Goal: Task Accomplishment & Management: Manage account settings

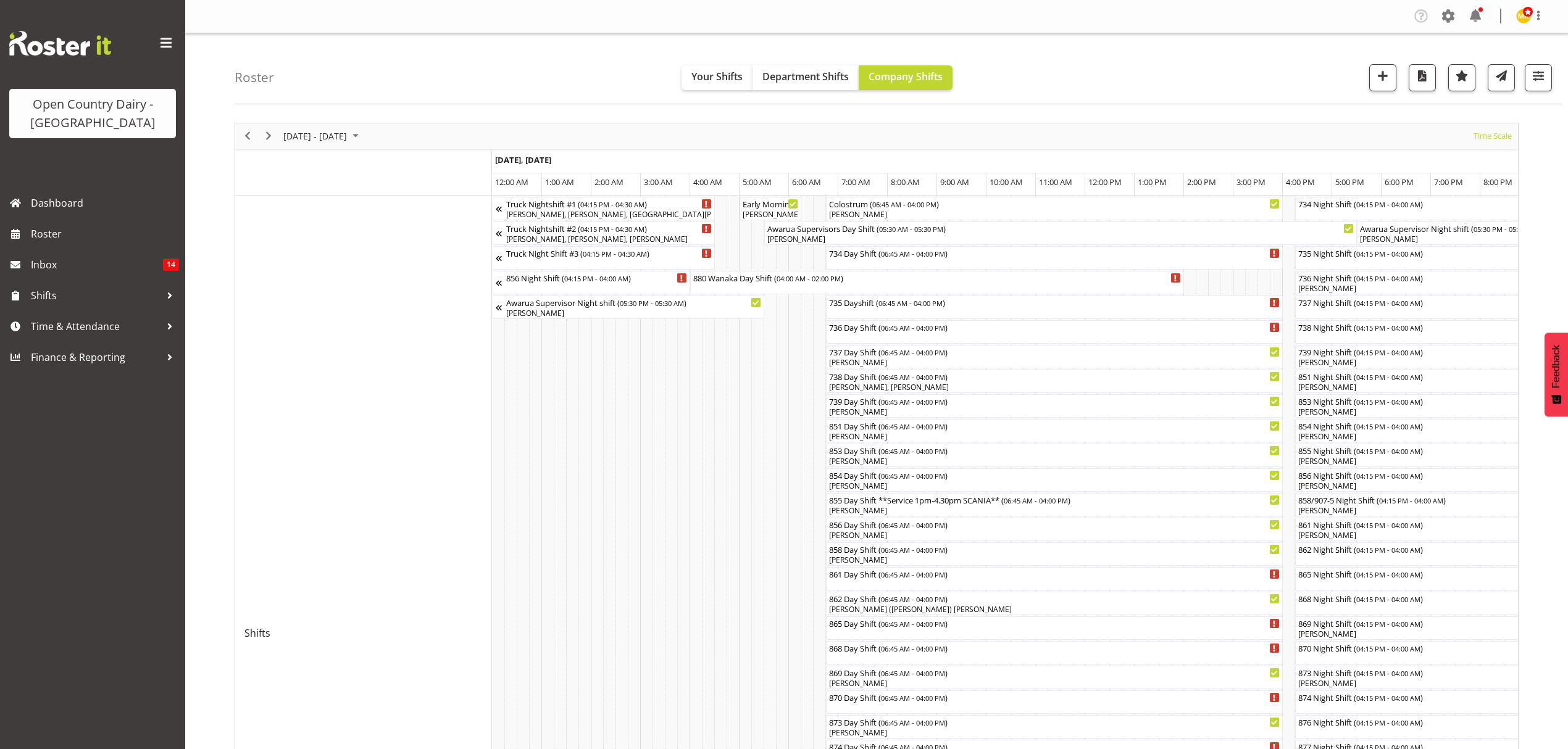
scroll to position [0, 5981]
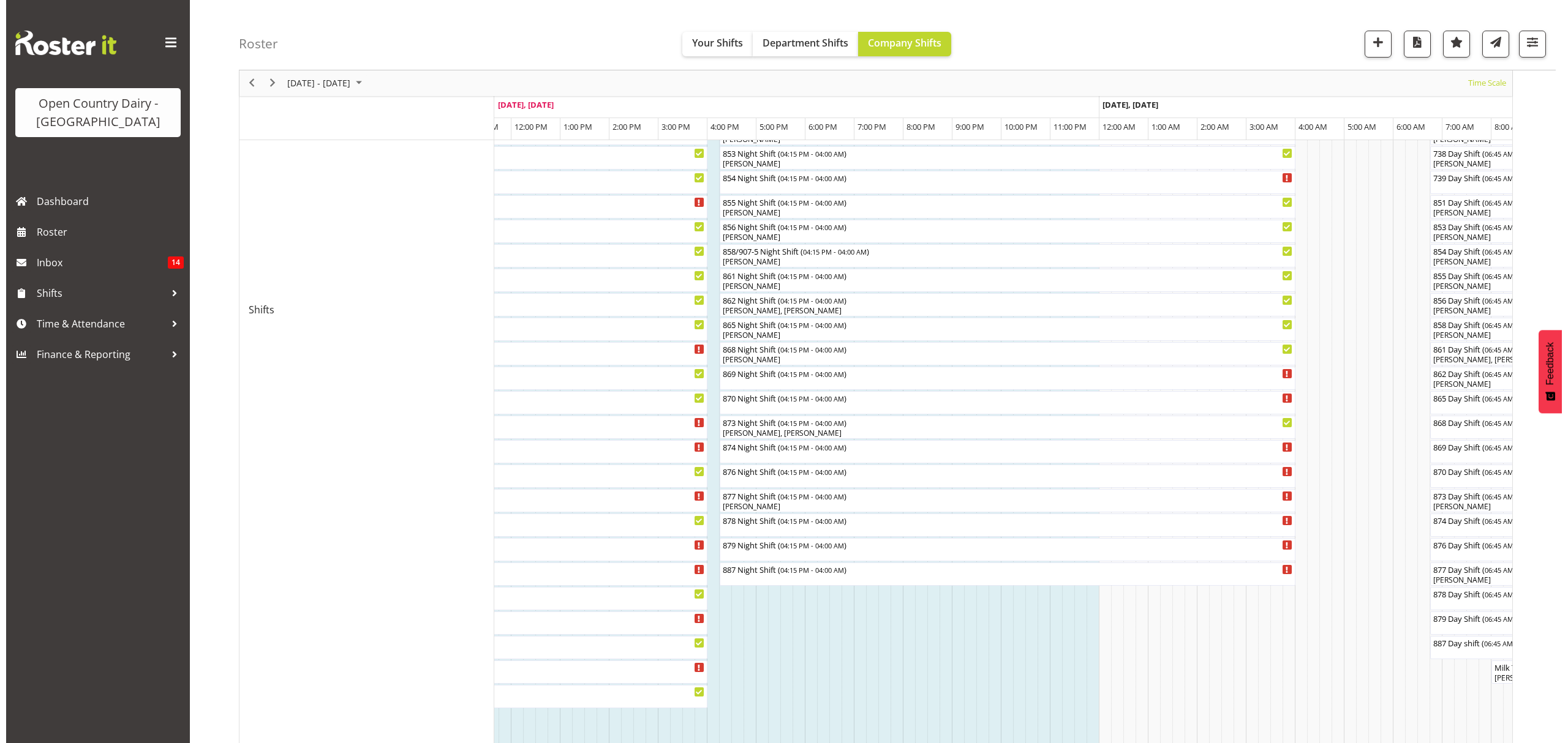
scroll to position [327, 0]
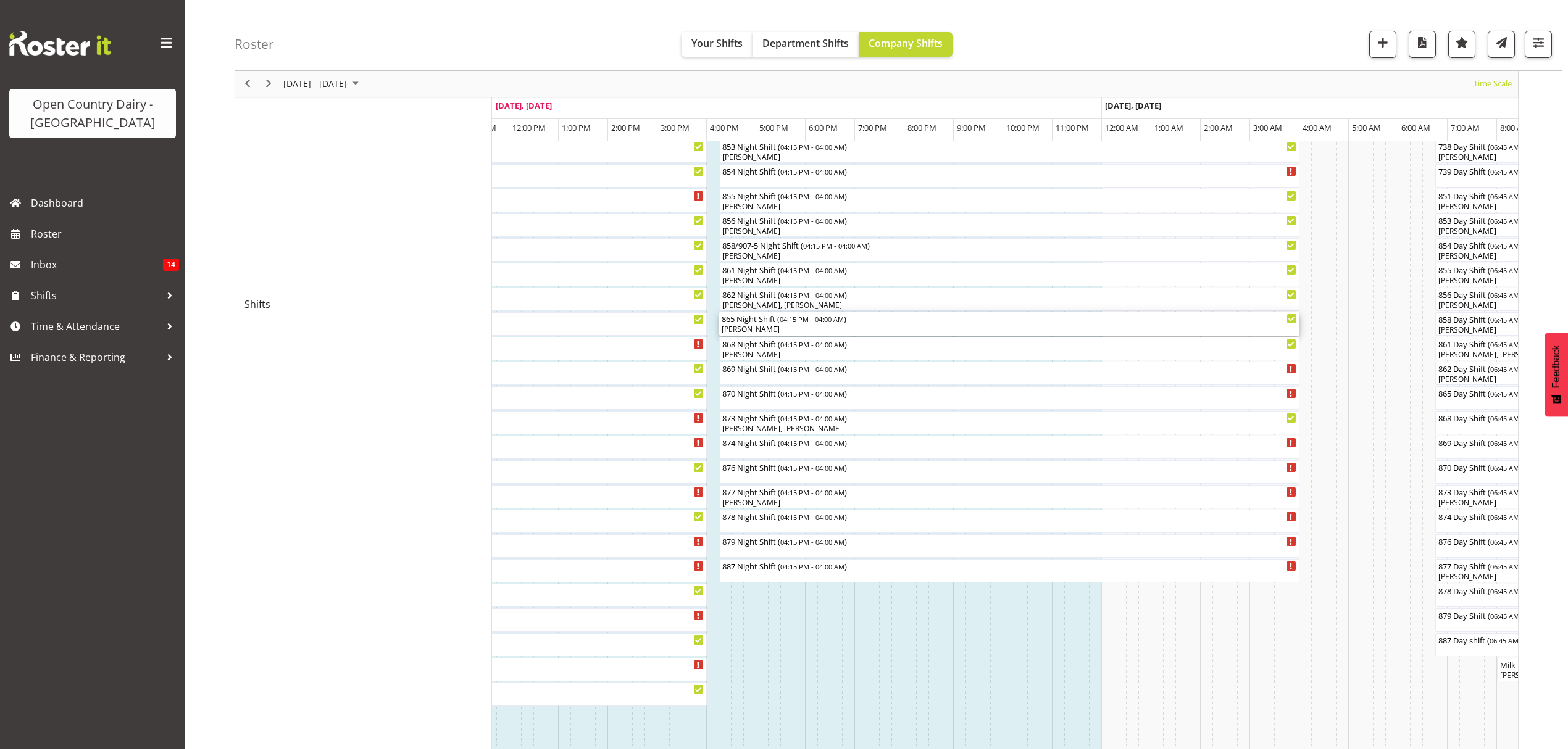
click at [823, 321] on span "04:15 PM - 04:00 AM" at bounding box center [812, 319] width 64 height 10
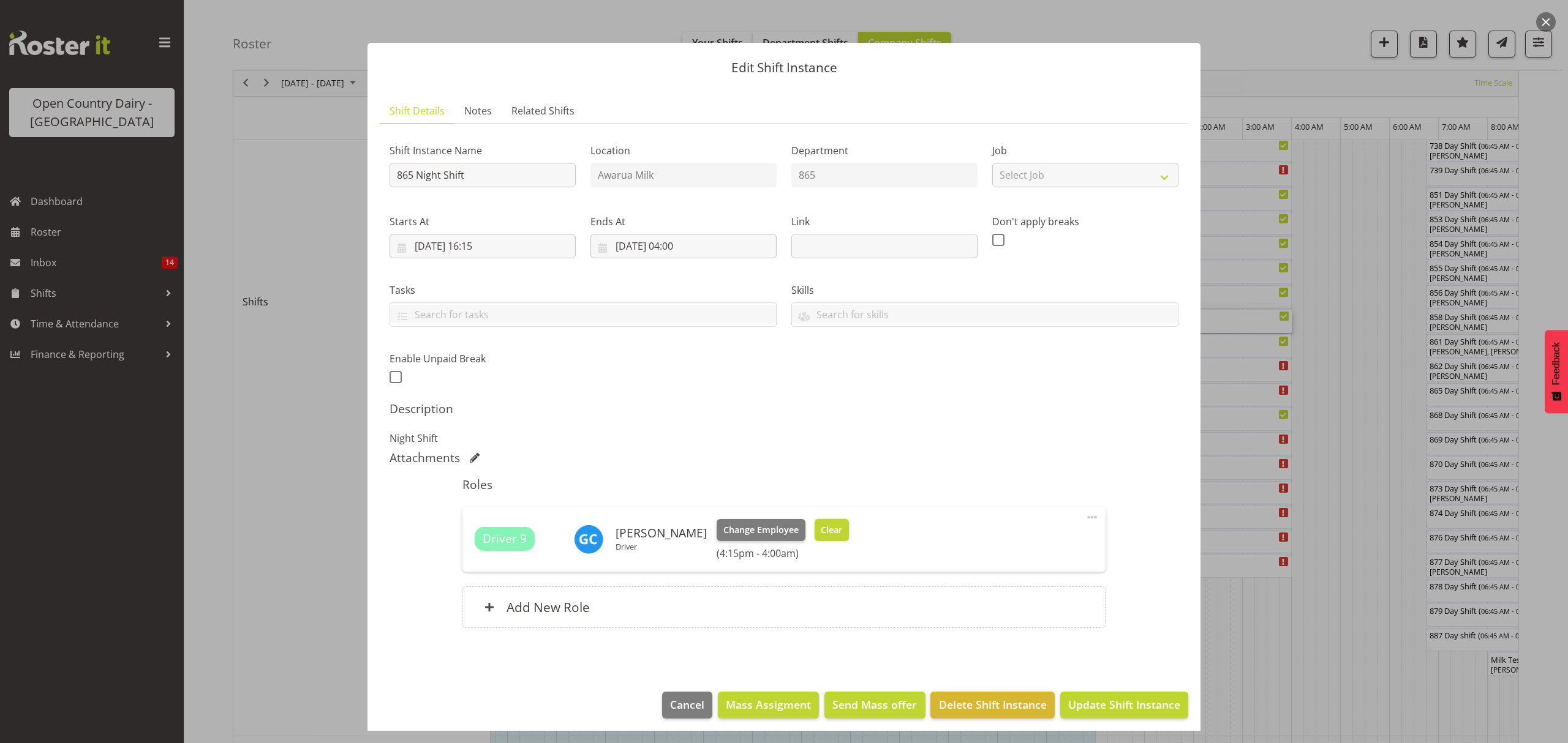
click at [823, 526] on span "Clear" at bounding box center [831, 530] width 21 height 14
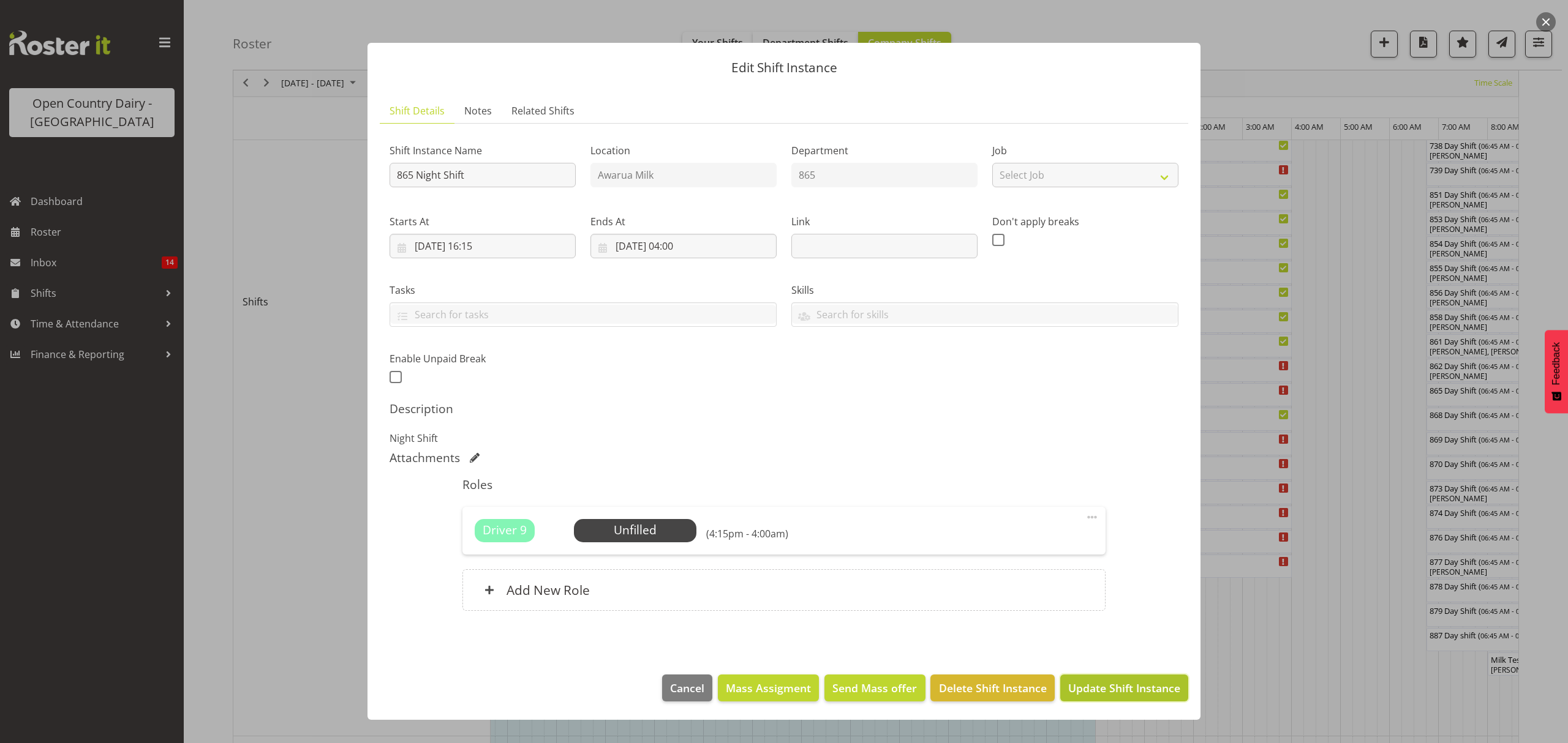
click at [1090, 684] on span "Update Shift Instance" at bounding box center [1124, 687] width 112 height 16
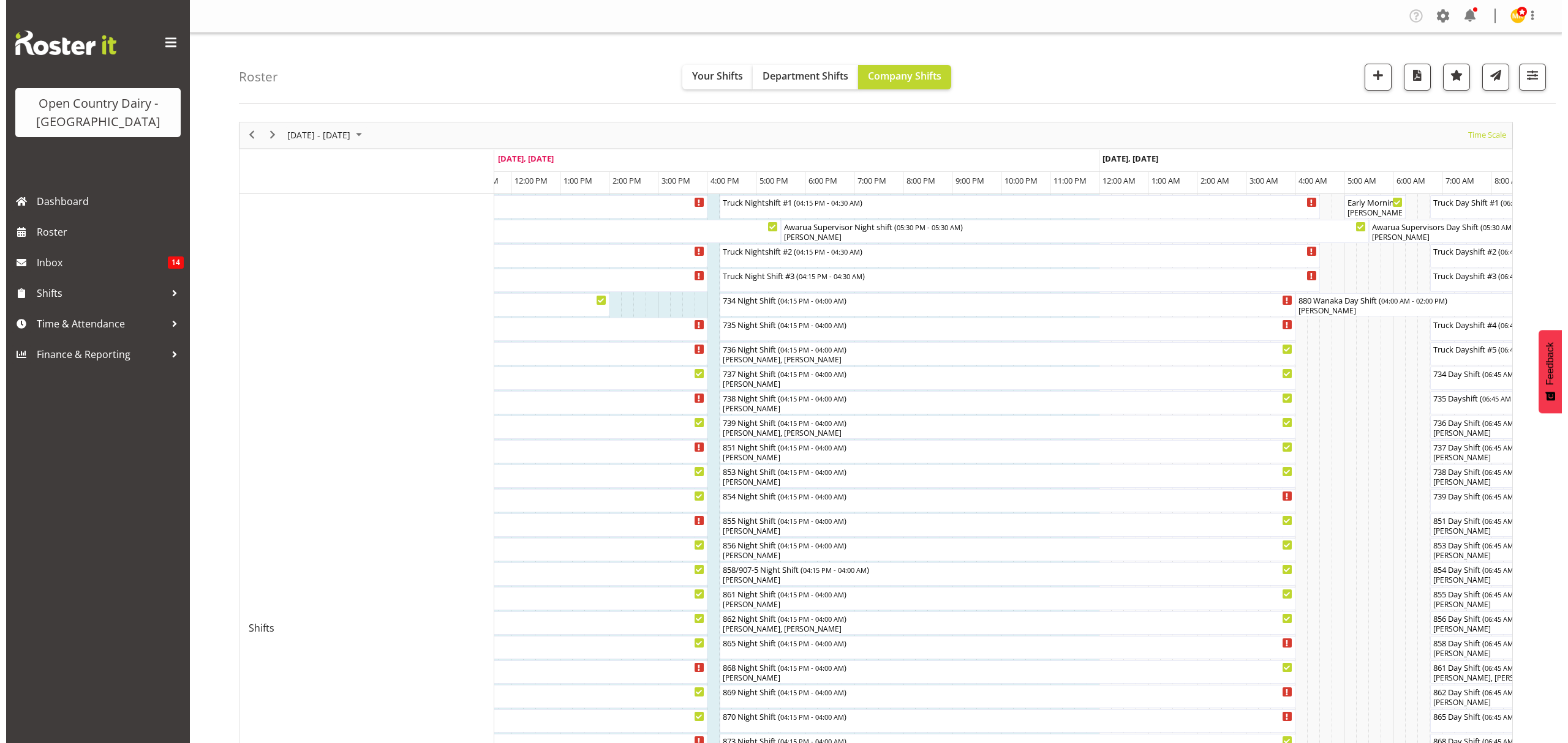
scroll to position [81, 0]
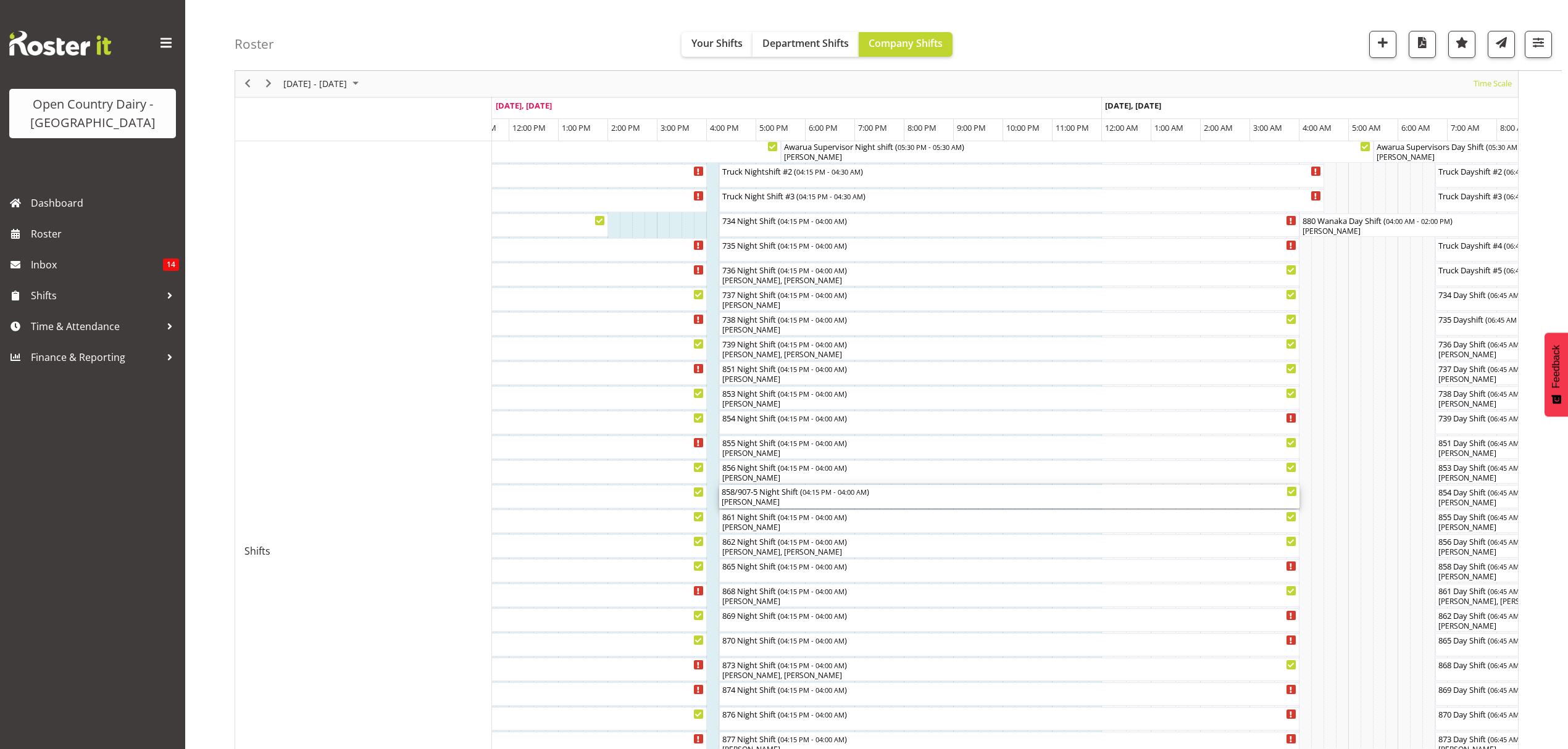
click at [764, 500] on div "[PERSON_NAME]" at bounding box center [1009, 503] width 576 height 11
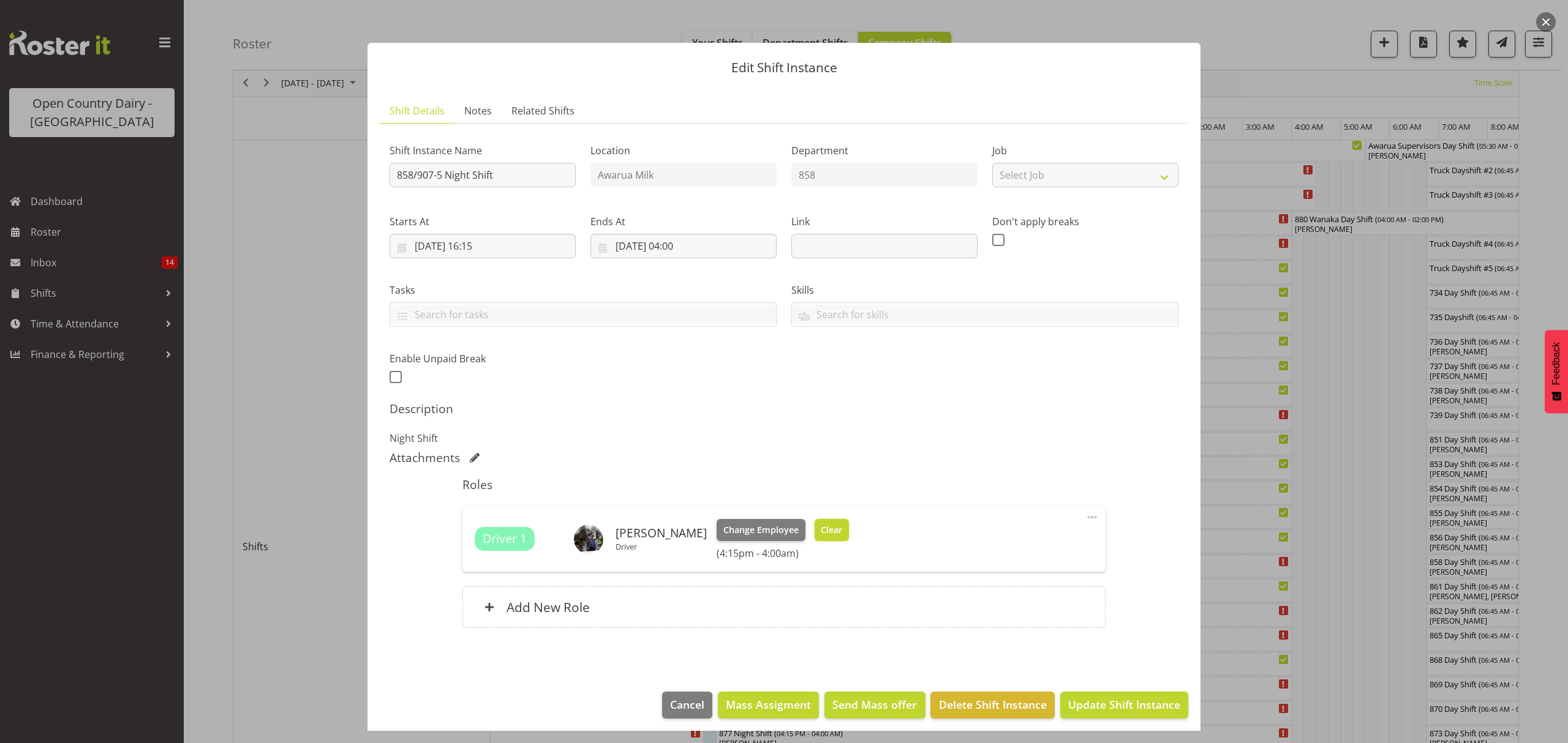
click at [828, 529] on span "Clear" at bounding box center [831, 530] width 21 height 14
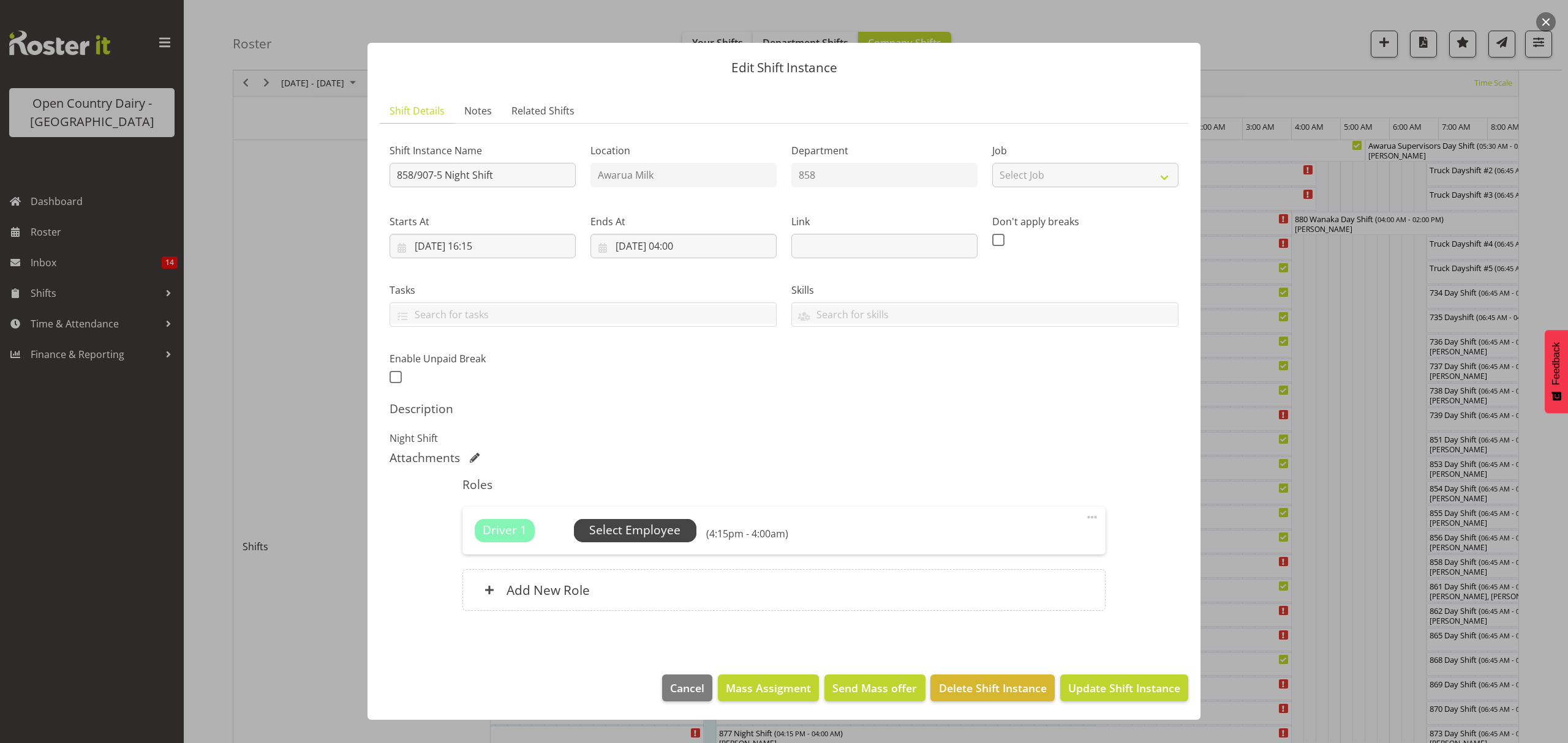
click at [640, 527] on span "Select Employee" at bounding box center [635, 530] width 92 height 18
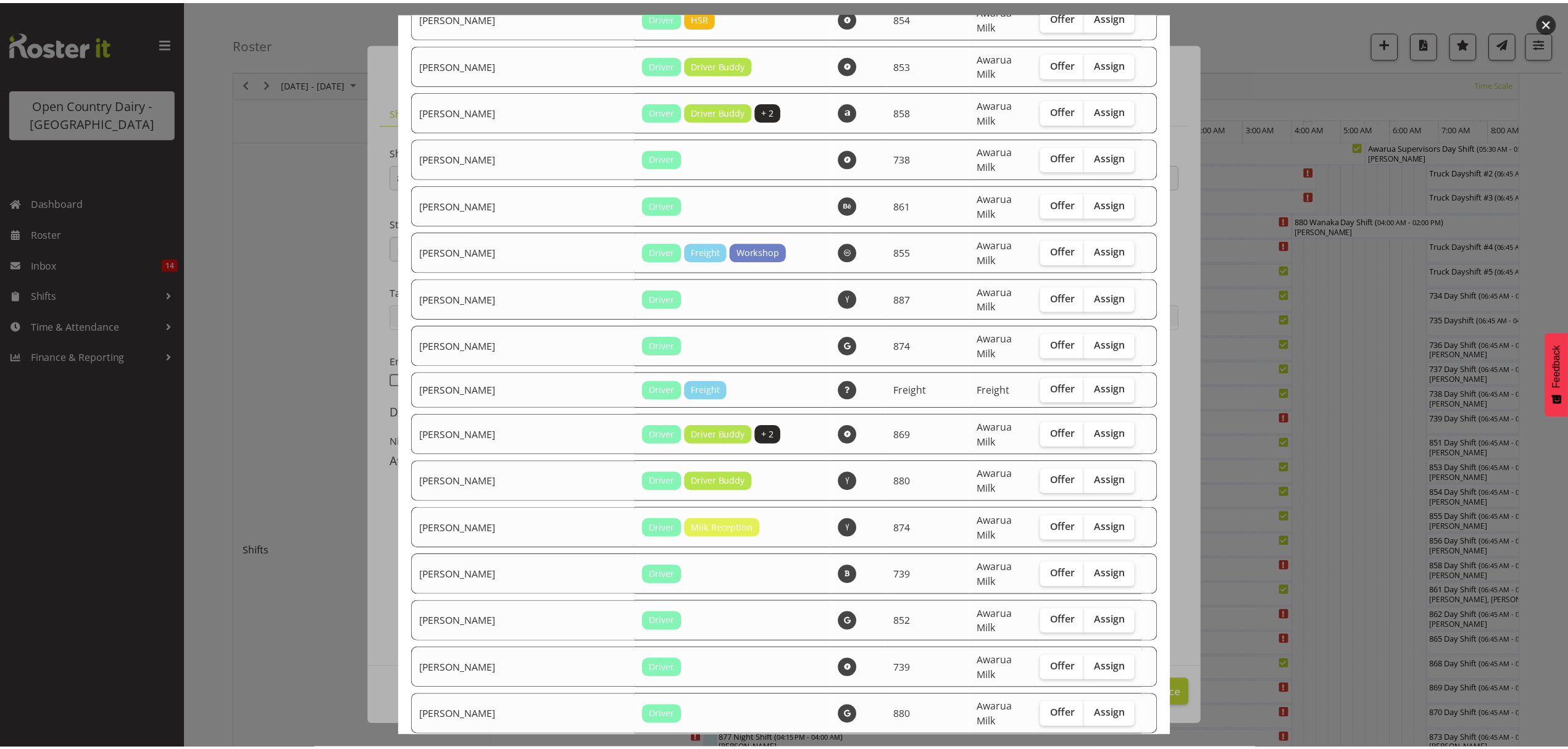
scroll to position [2451, 0]
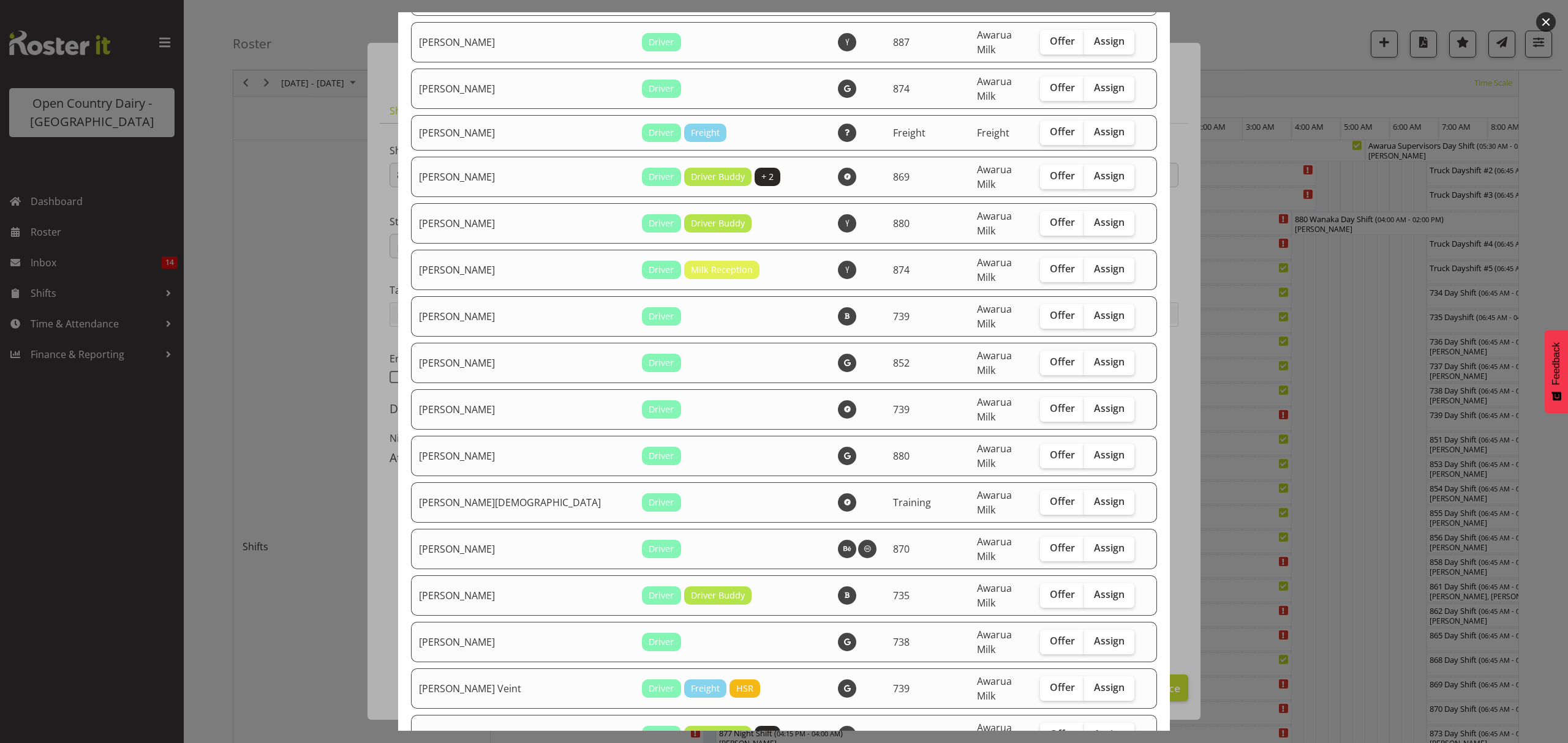
drag, startPoint x: 874, startPoint y: 701, endPoint x: 873, endPoint y: 678, distance: 23.0
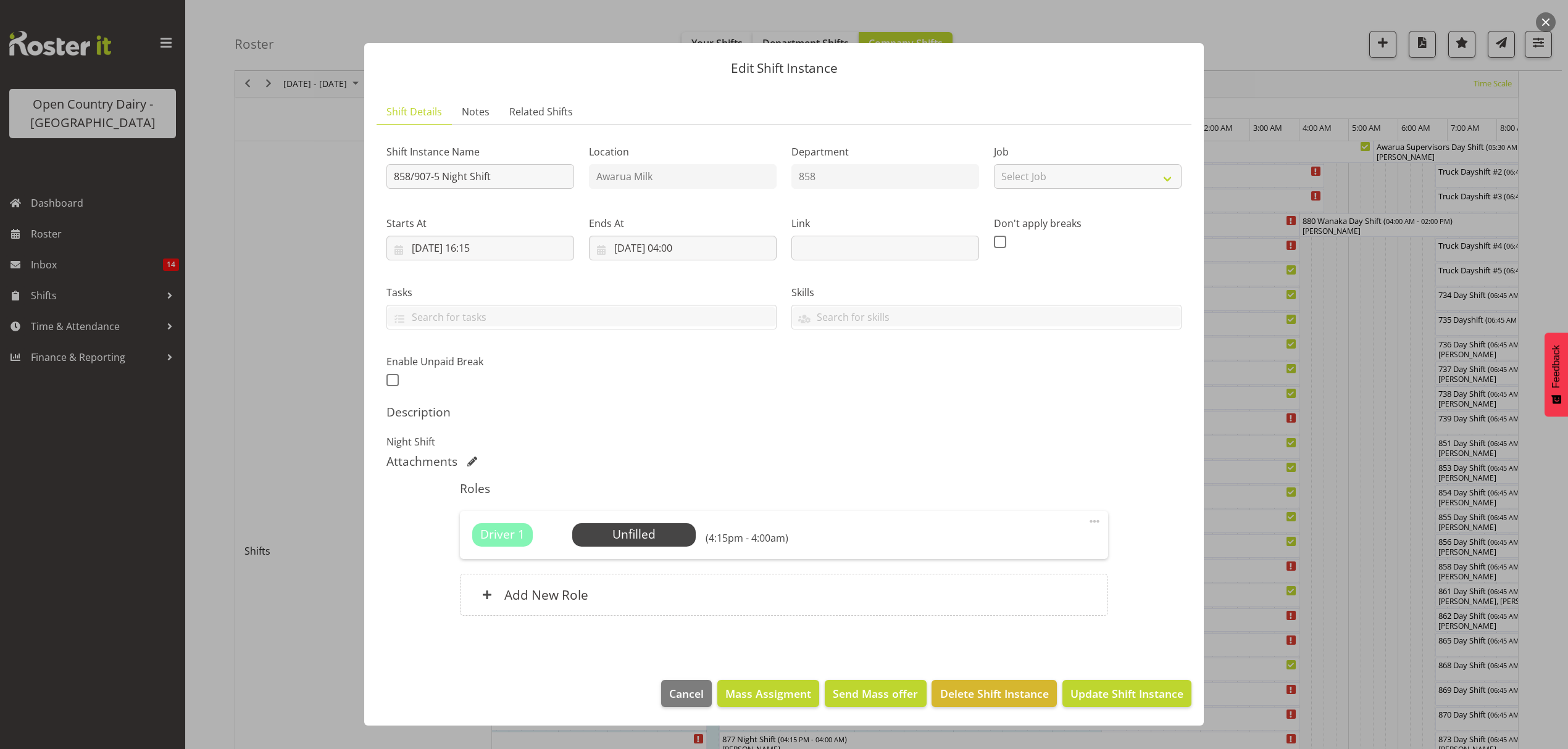
click at [1286, 618] on div at bounding box center [784, 374] width 1568 height 749
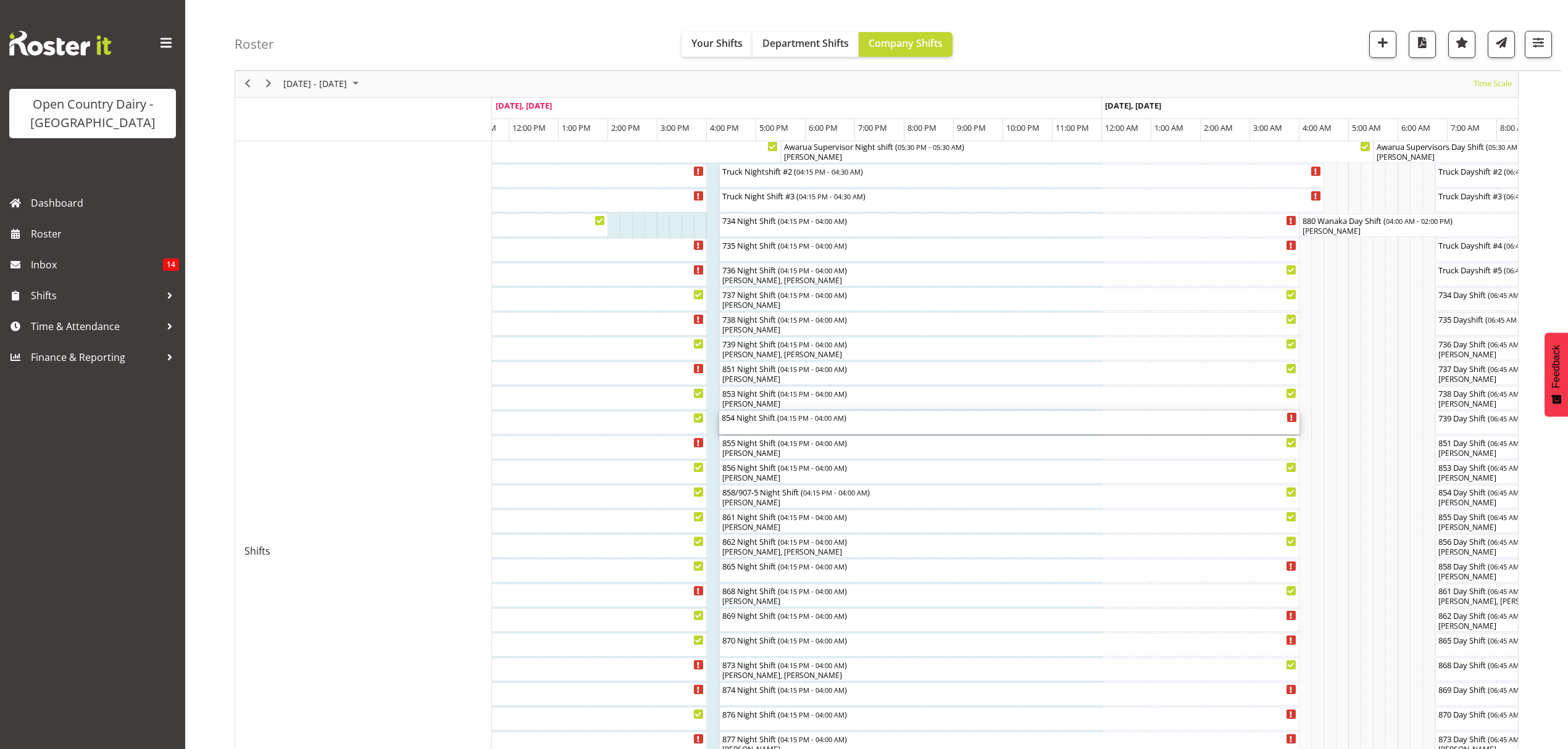
click at [754, 419] on div "854 Night Shift ( 04:15 PM - 04:00 AM )" at bounding box center [1009, 417] width 576 height 12
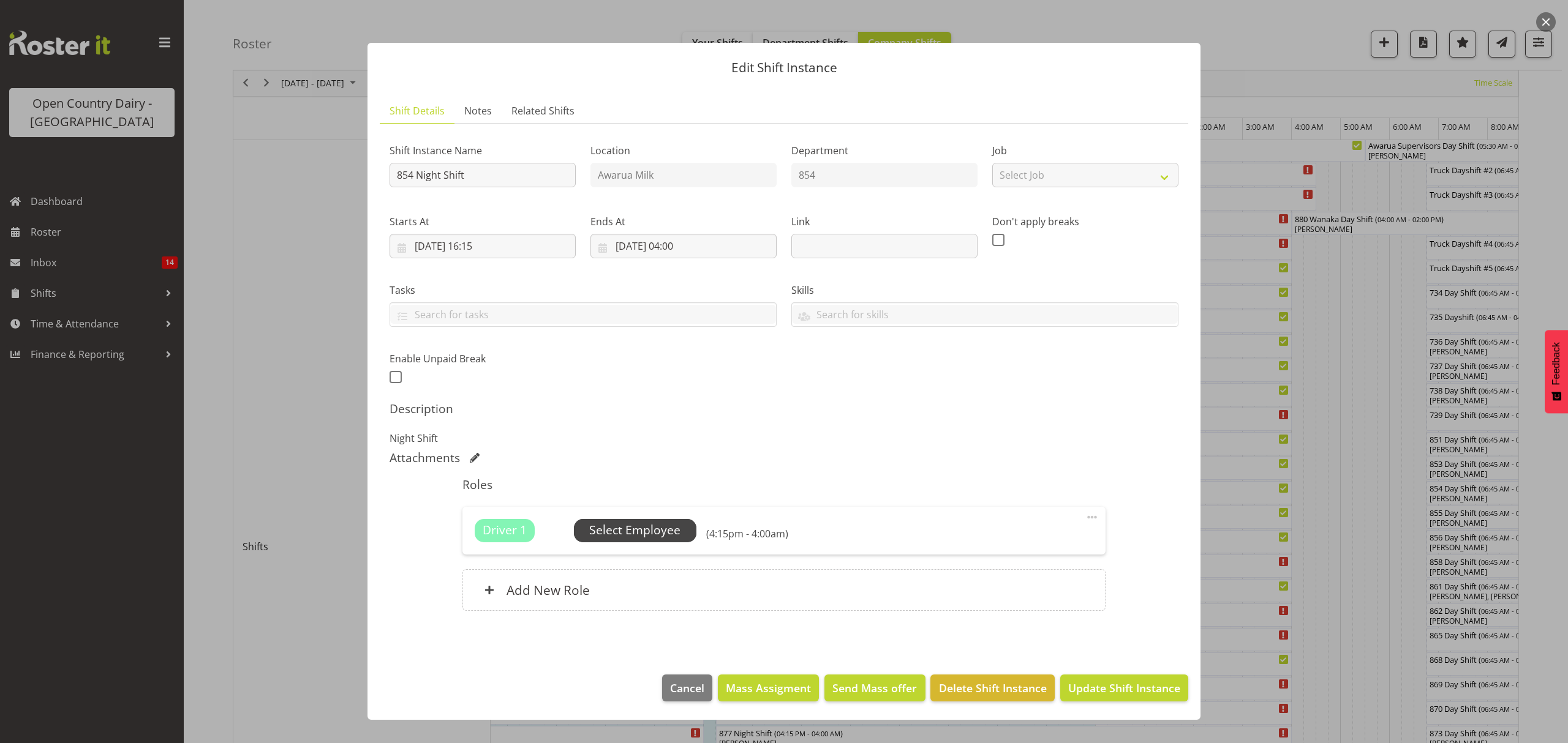
click at [660, 522] on span "Select Employee" at bounding box center [635, 530] width 122 height 23
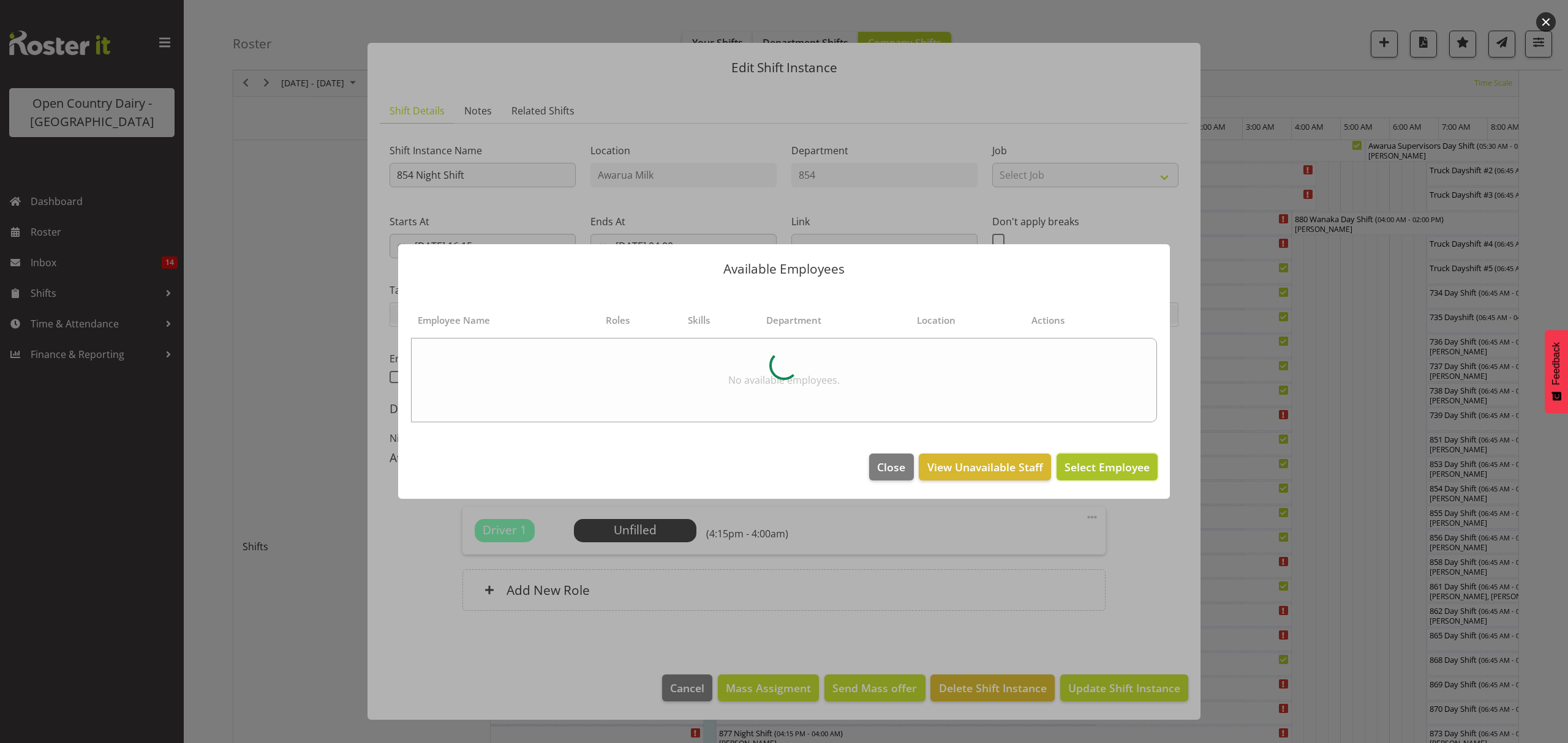
click at [1094, 471] on span "Select Employee" at bounding box center [1107, 467] width 85 height 15
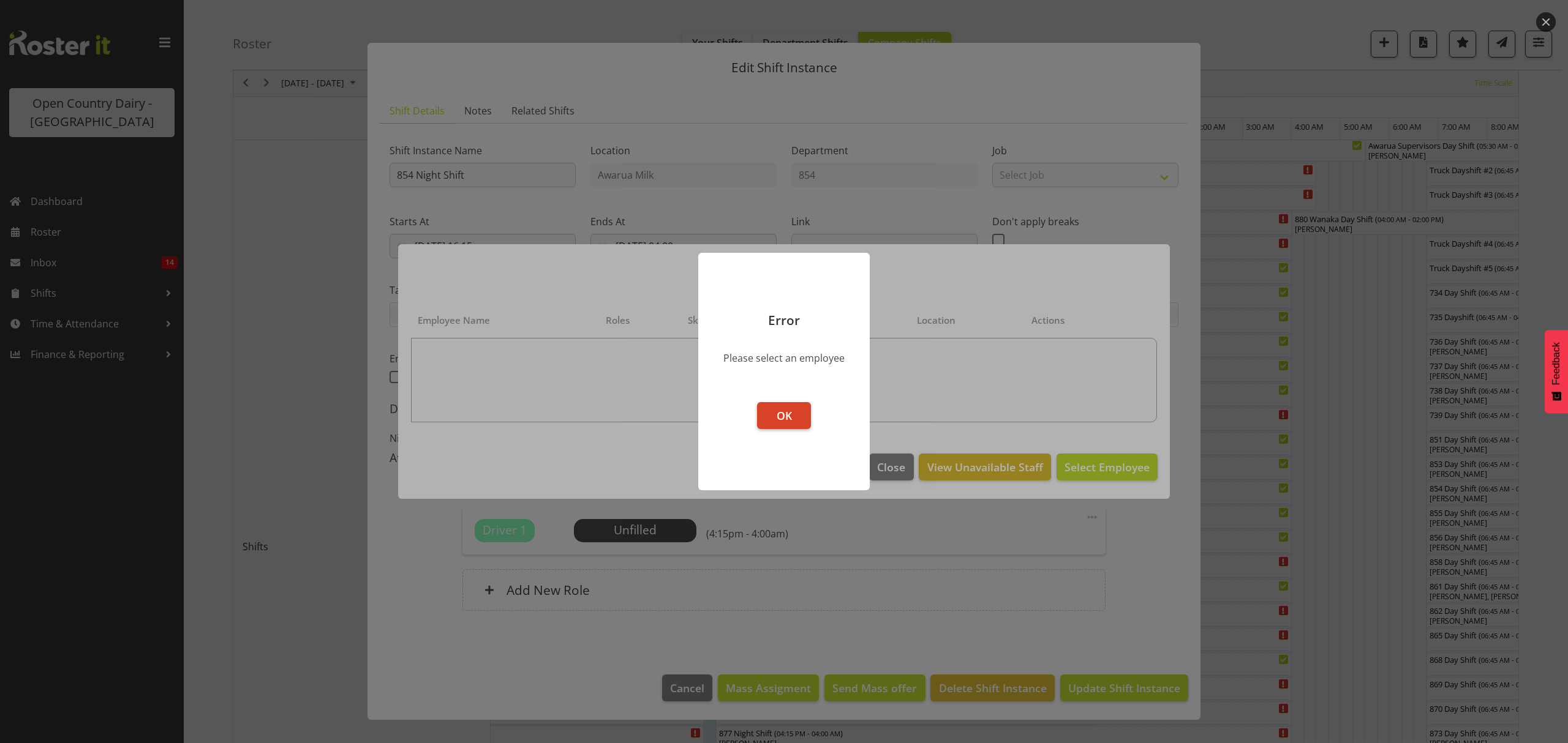
click at [791, 417] on span "OK" at bounding box center [784, 415] width 16 height 15
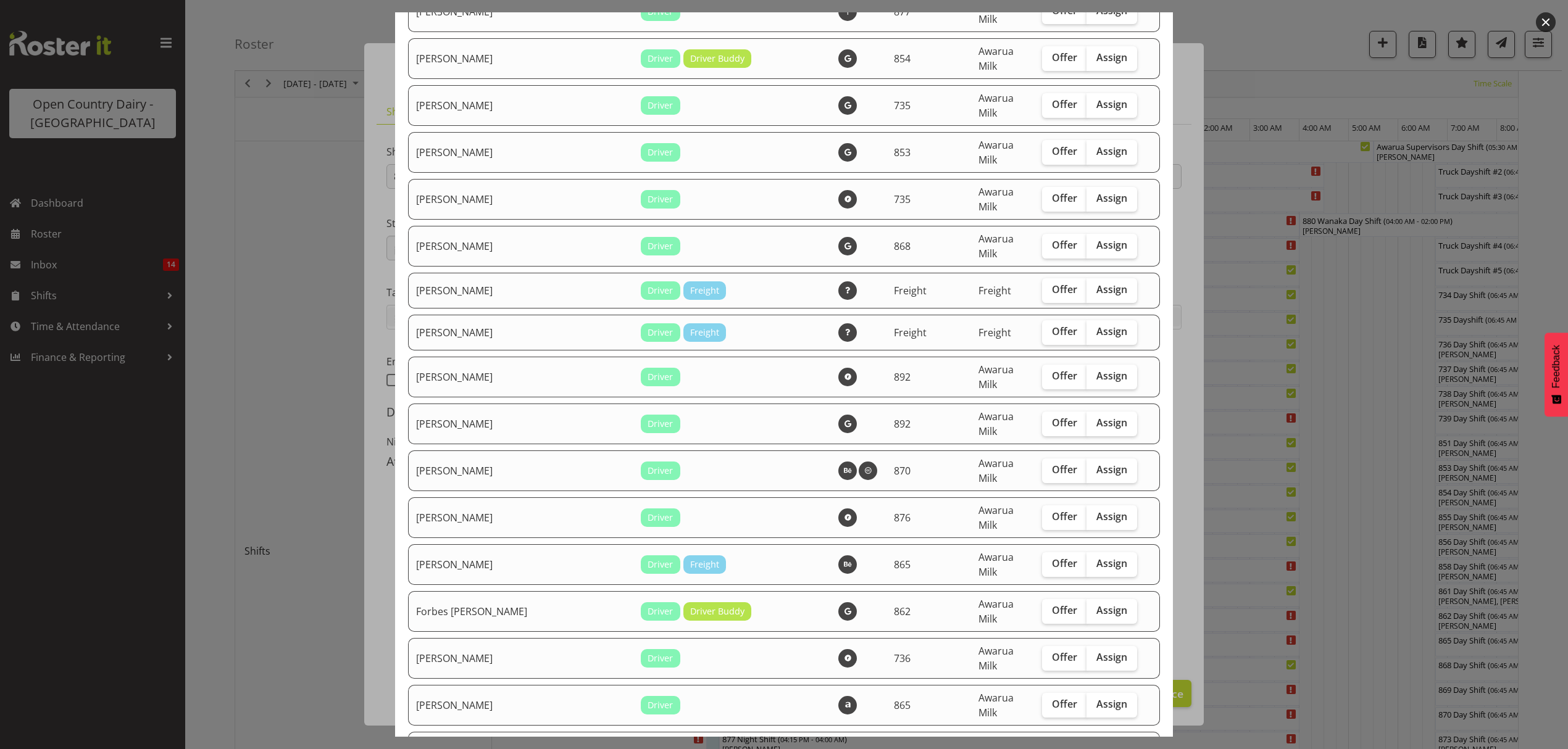
scroll to position [905, 0]
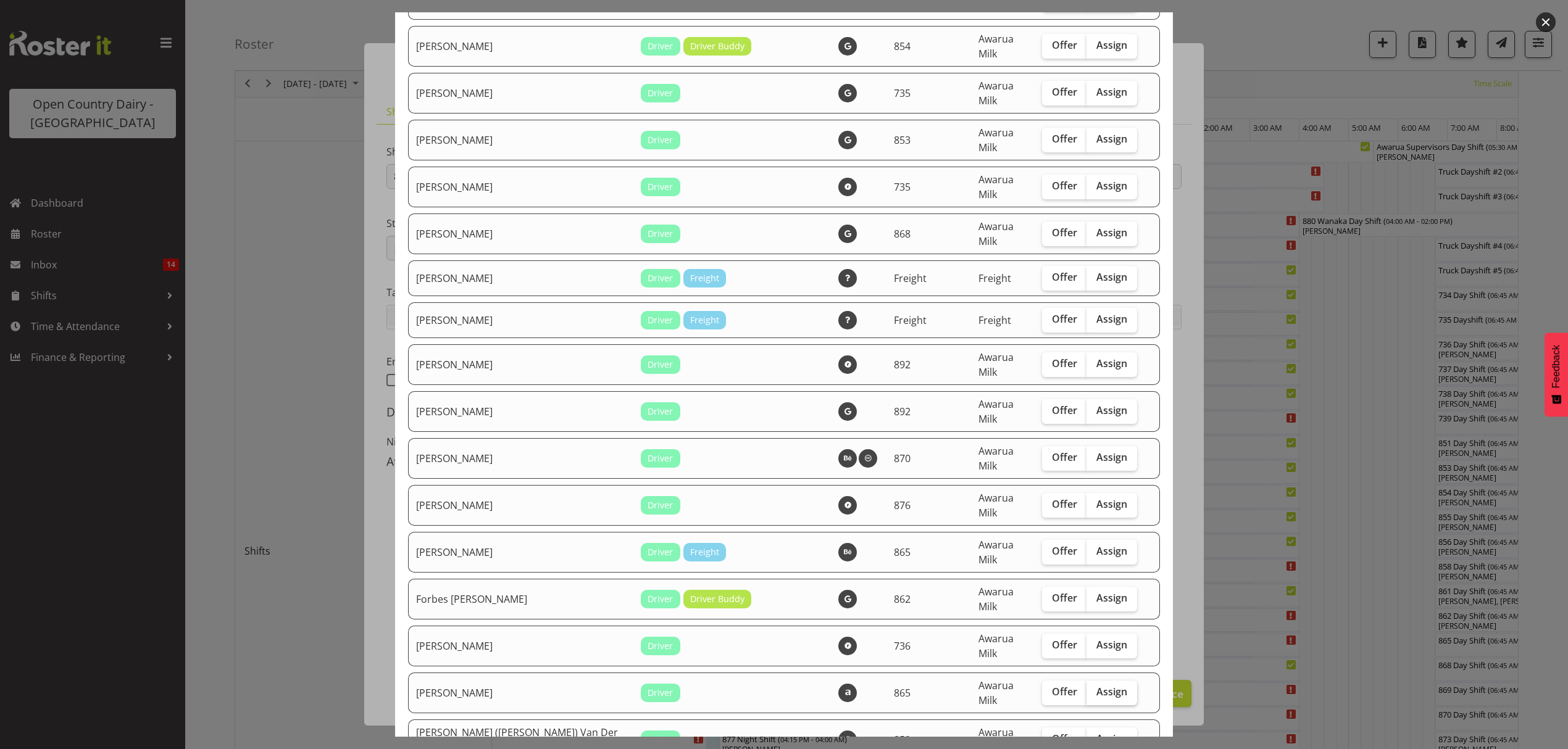
click at [1096, 686] on span "Assign" at bounding box center [1111, 691] width 31 height 12
click at [1087, 688] on input "Assign" at bounding box center [1090, 692] width 8 height 8
checkbox input "true"
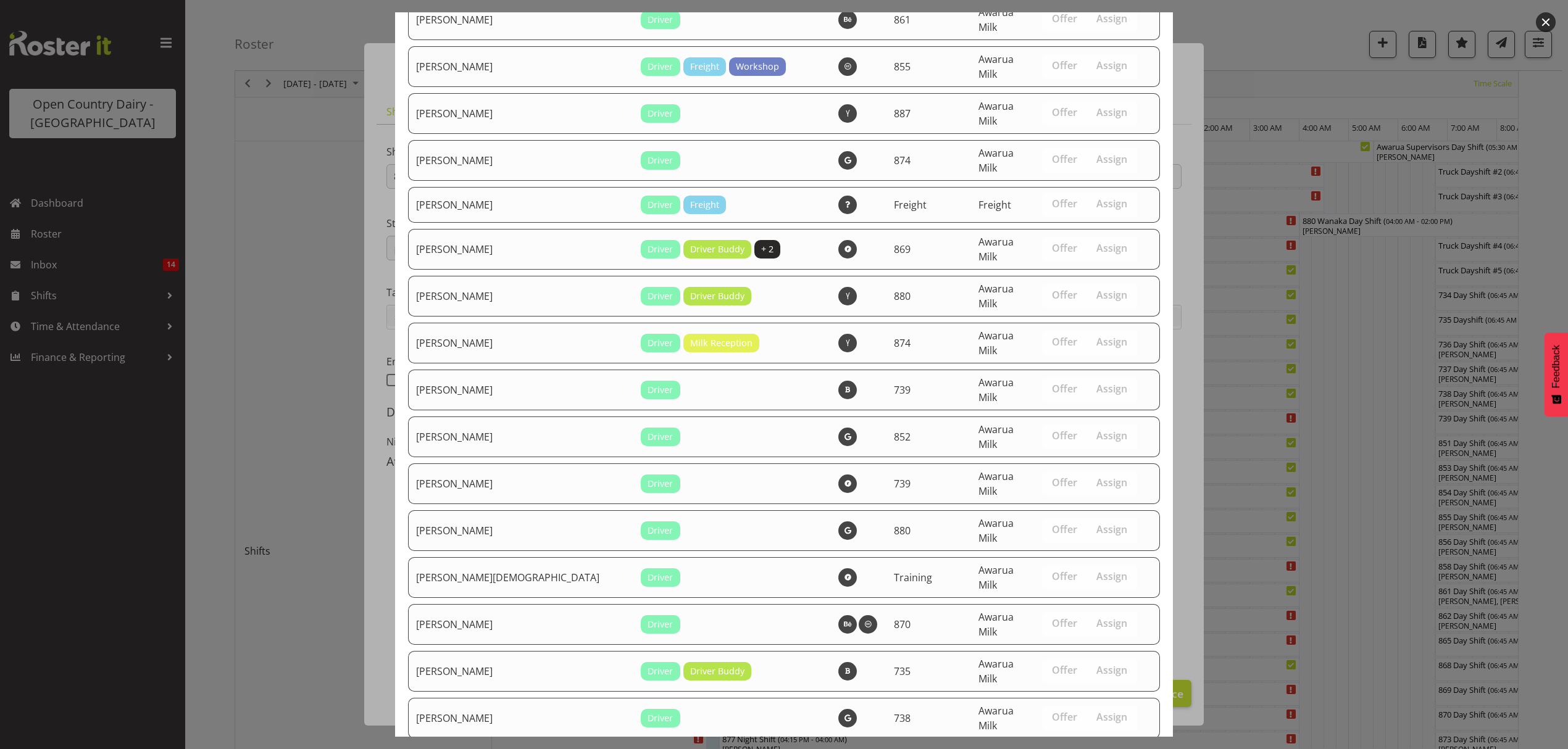
scroll to position [2493, 0]
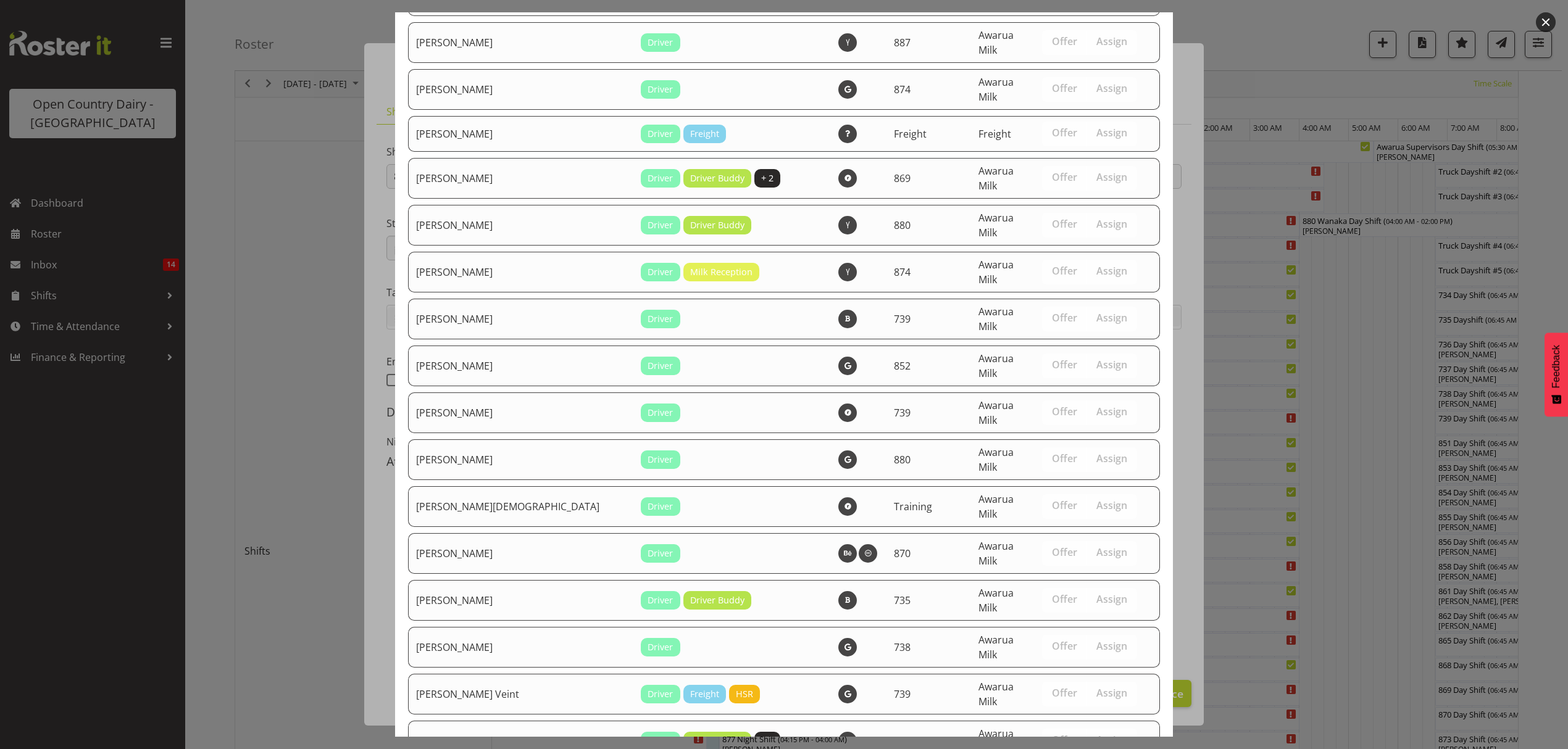
drag, startPoint x: 1077, startPoint y: 587, endPoint x: 1089, endPoint y: 701, distance: 114.6
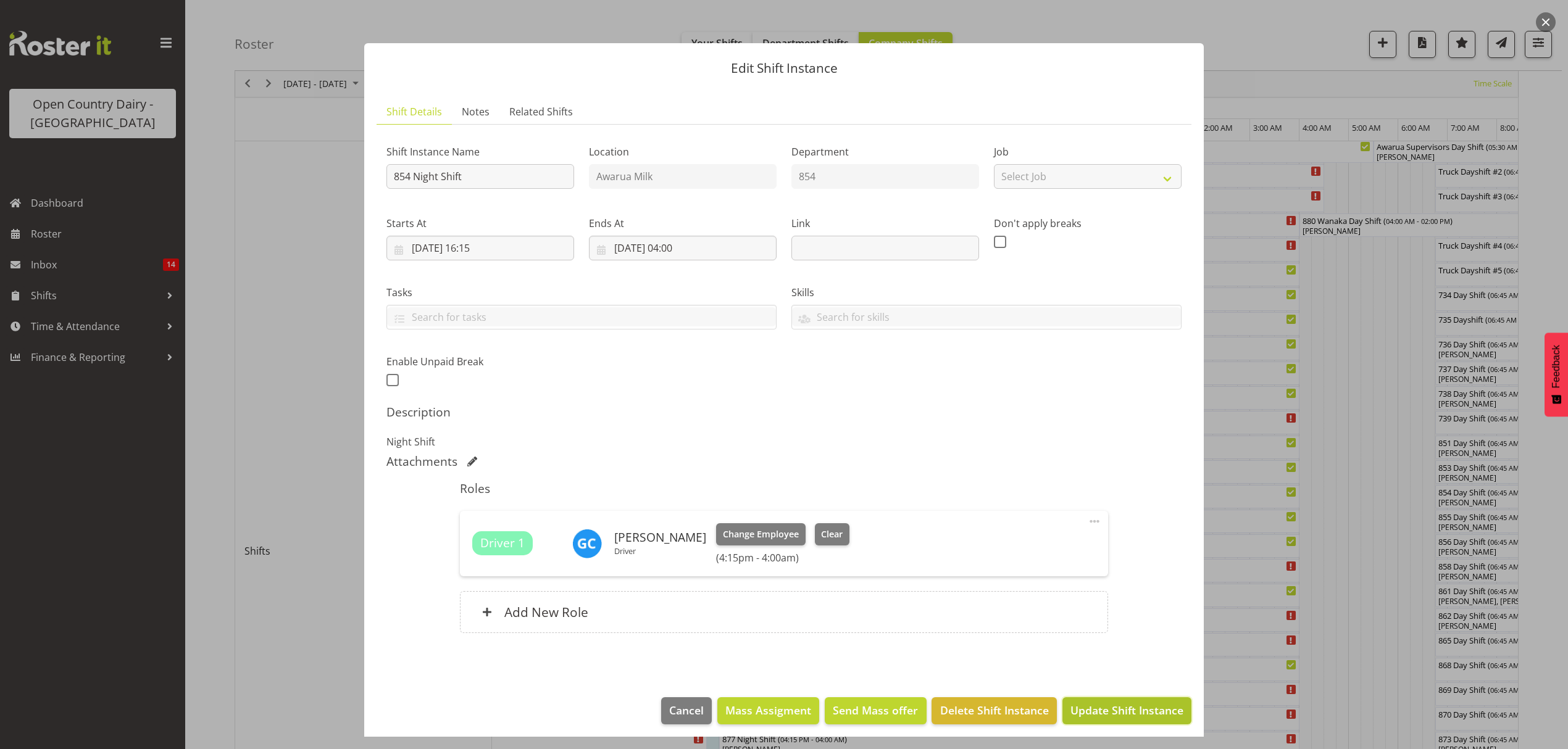
click at [1084, 714] on span "Update Shift Instance" at bounding box center [1126, 710] width 113 height 16
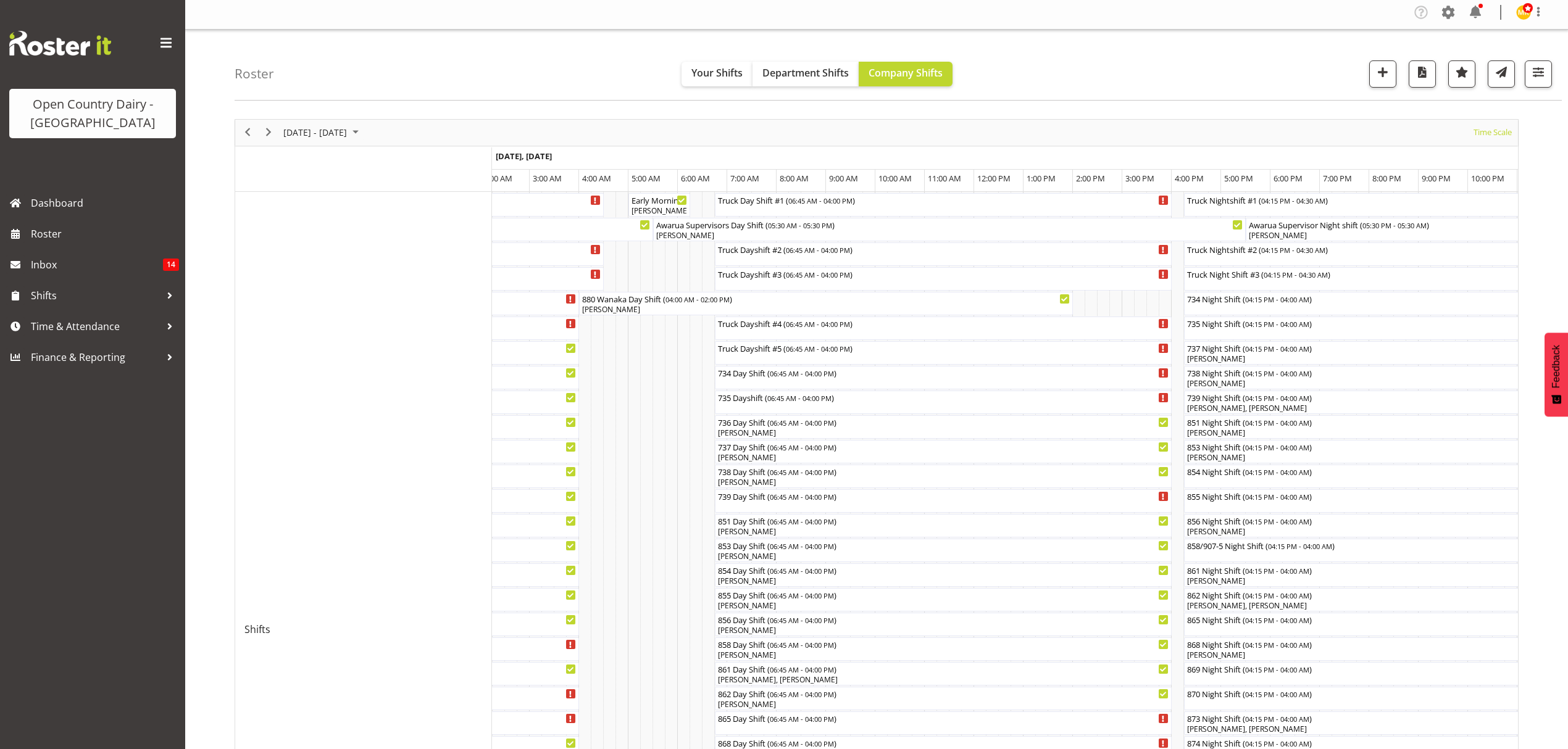
scroll to position [0, 0]
click at [660, 213] on div "[PERSON_NAME], [PERSON_NAME]" at bounding box center [659, 215] width 57 height 11
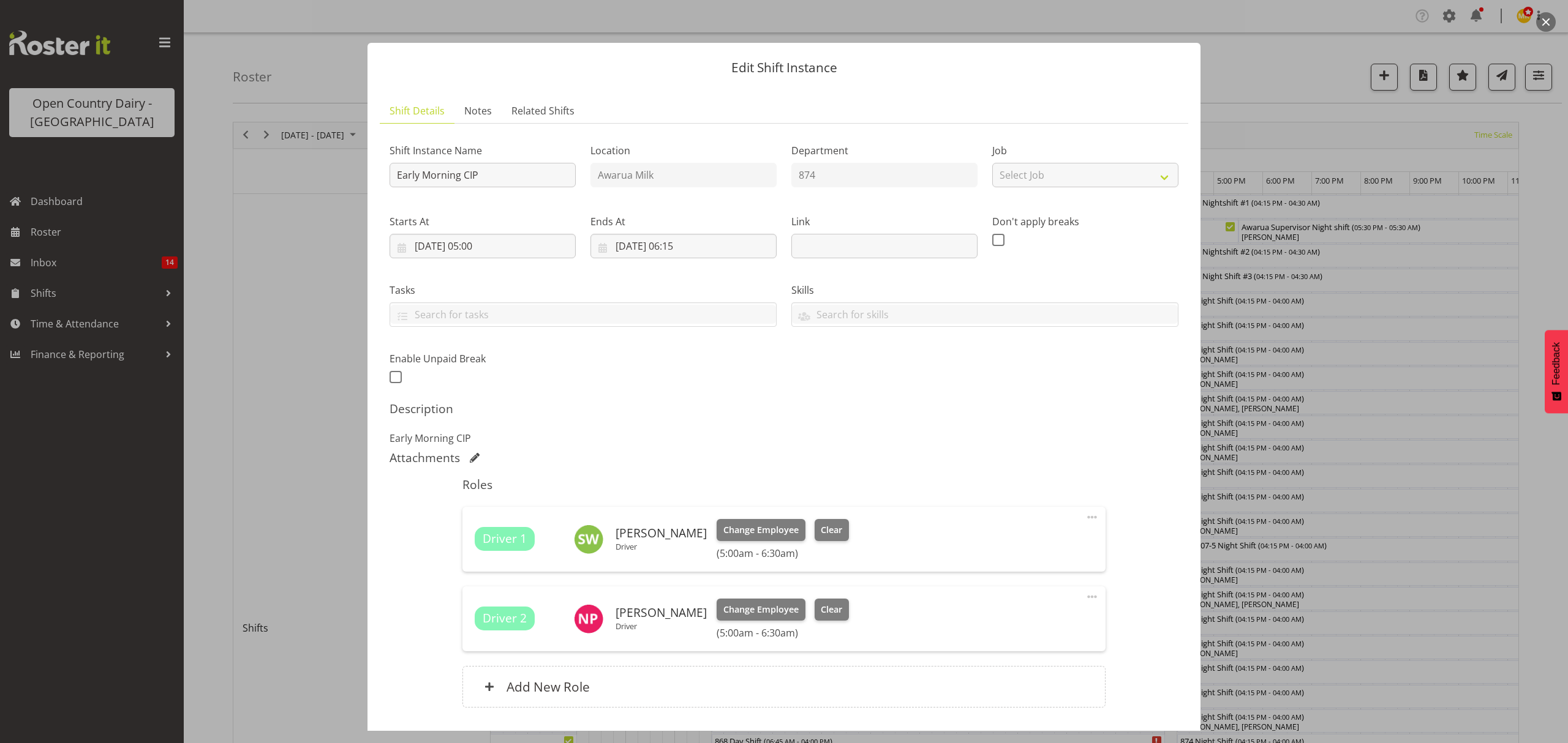
click at [1541, 22] on button "button" at bounding box center [1546, 21] width 19 height 19
